Goal: Check status: Check status

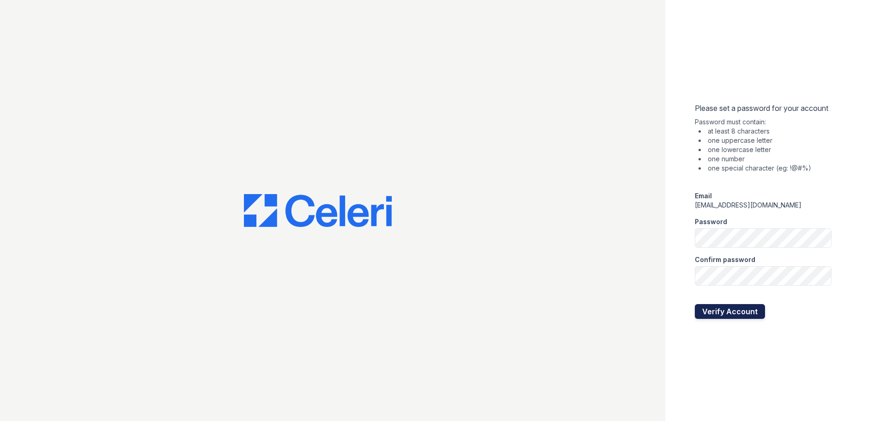
click at [724, 312] on button "Verify Account" at bounding box center [730, 311] width 70 height 15
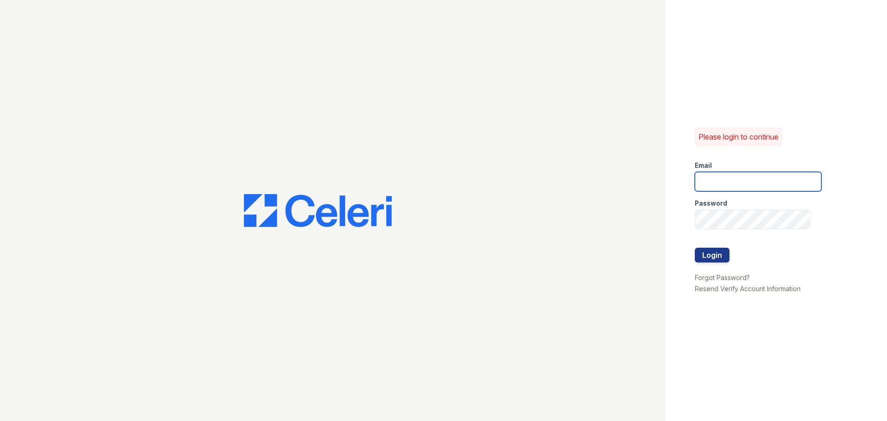
type input "Kschwartz@trinity-pm.com"
drag, startPoint x: 796, startPoint y: 181, endPoint x: 653, endPoint y: 181, distance: 143.2
click at [653, 181] on div "Please login to continue Email Kschwartz@trinity-pm.com Password Login Forgot P…" at bounding box center [443, 210] width 887 height 421
click at [633, 173] on div at bounding box center [332, 210] width 665 height 421
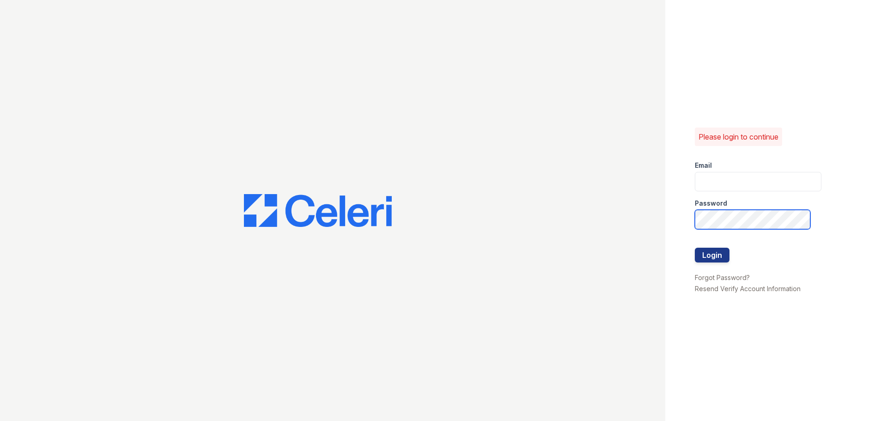
click at [618, 226] on div "Please login to continue Email Password Login Forgot Password? Resend Verify Ac…" at bounding box center [443, 210] width 887 height 421
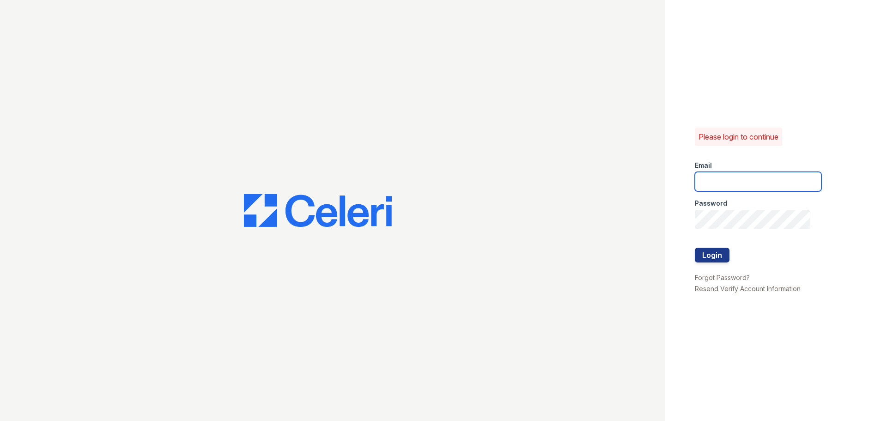
click at [724, 180] on input "email" at bounding box center [758, 181] width 127 height 19
type input "mgarber@trinity-pm.com"
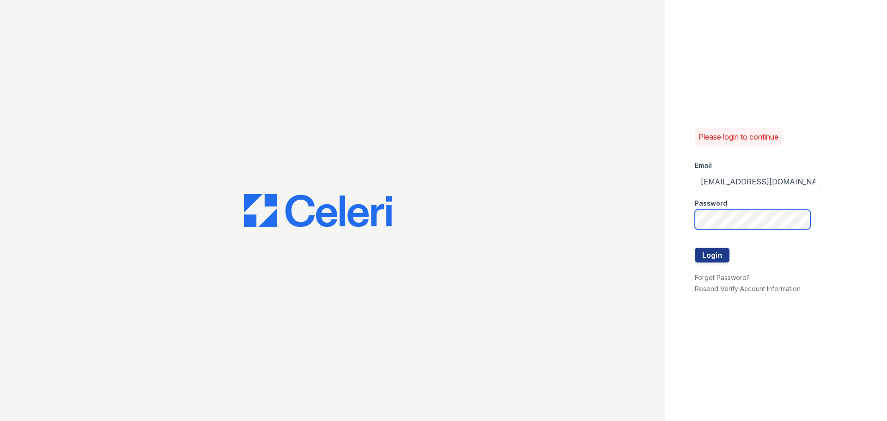
click at [692, 222] on div "Please login to continue Email mgarber@trinity-pm.com Password Login Forgot Pas…" at bounding box center [776, 210] width 222 height 421
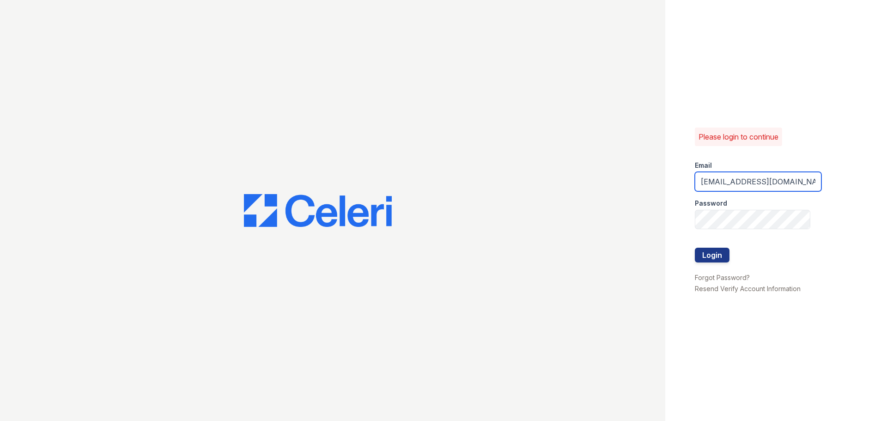
click at [752, 176] on input "mgarber@trinity-pm.com" at bounding box center [758, 181] width 127 height 19
type input "mgarber@trinity-pm.com"
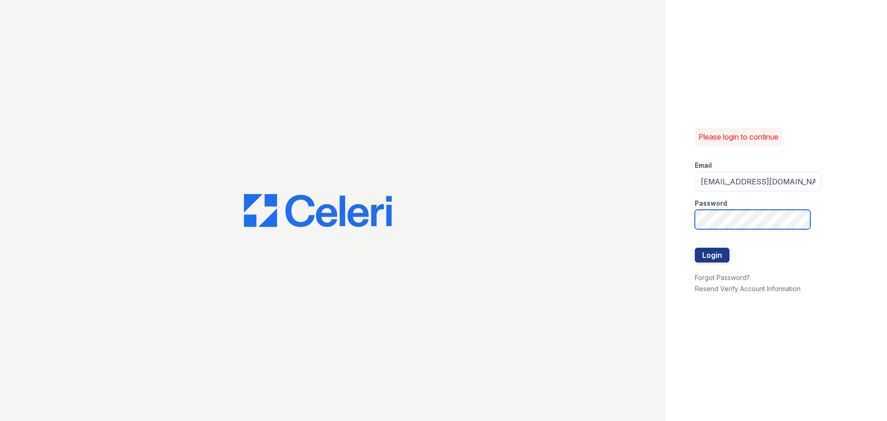
click at [695, 248] on button "Login" at bounding box center [712, 255] width 35 height 15
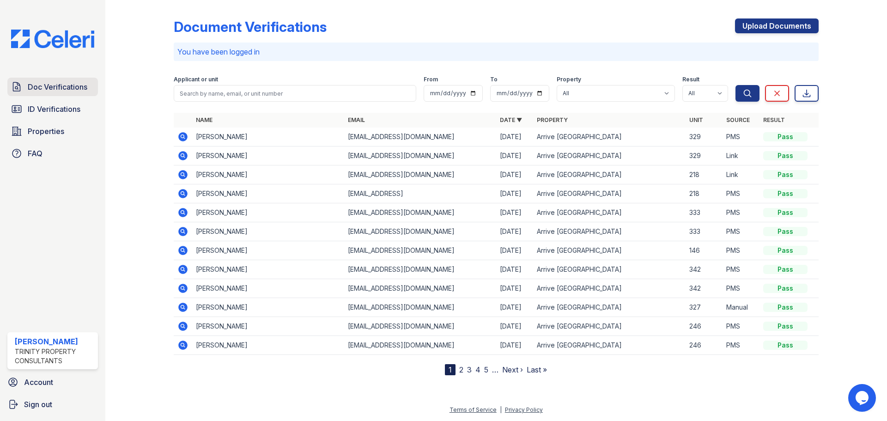
click at [58, 93] on link "Doc Verifications" at bounding box center [52, 87] width 91 height 18
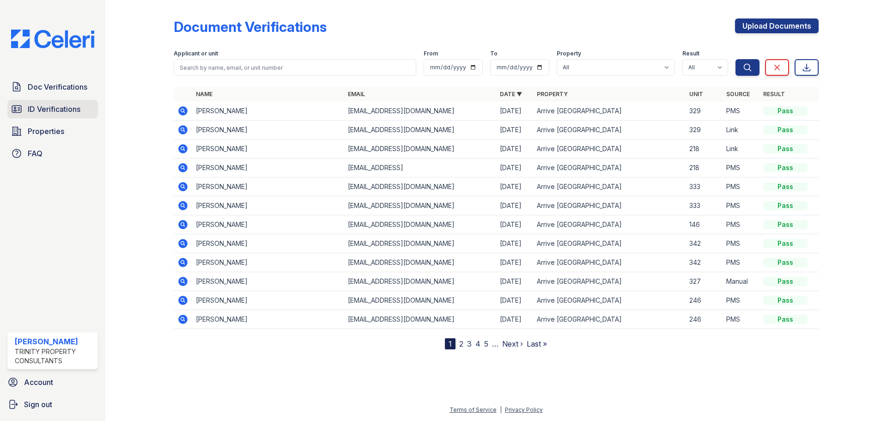
click at [57, 104] on span "ID Verifications" at bounding box center [54, 108] width 53 height 11
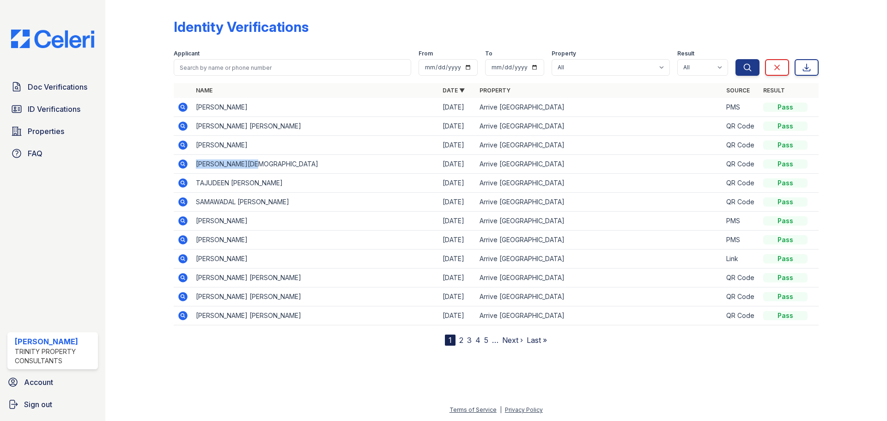
drag, startPoint x: 263, startPoint y: 164, endPoint x: 191, endPoint y: 164, distance: 71.6
click at [191, 164] on tr "[PERSON_NAME][DEMOGRAPHIC_DATA] [DATE] Arrive [GEOGRAPHIC_DATA] QR Code Pass" at bounding box center [496, 164] width 645 height 19
click at [269, 162] on td "[PERSON_NAME][DEMOGRAPHIC_DATA]" at bounding box center [315, 164] width 247 height 19
click at [183, 161] on icon at bounding box center [182, 163] width 9 height 9
